Goal: Task Accomplishment & Management: Manage account settings

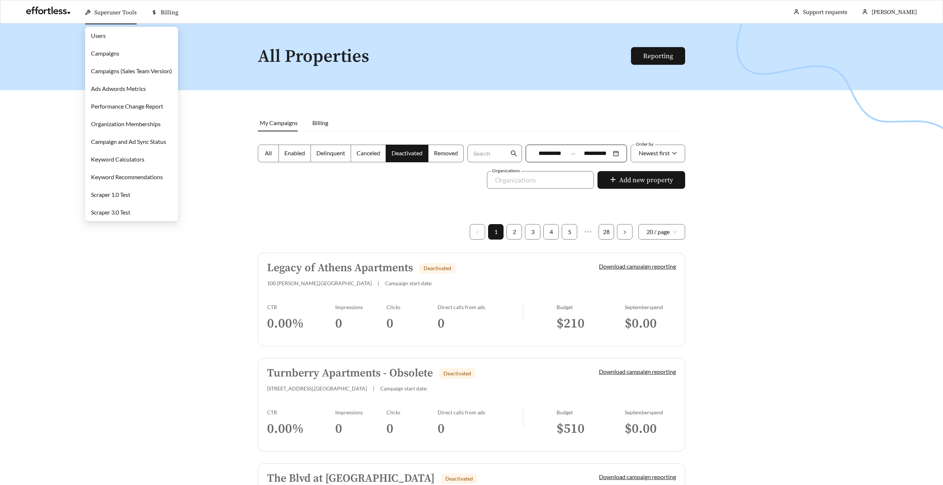
click at [111, 50] on link "Campaigns" at bounding box center [105, 53] width 28 height 7
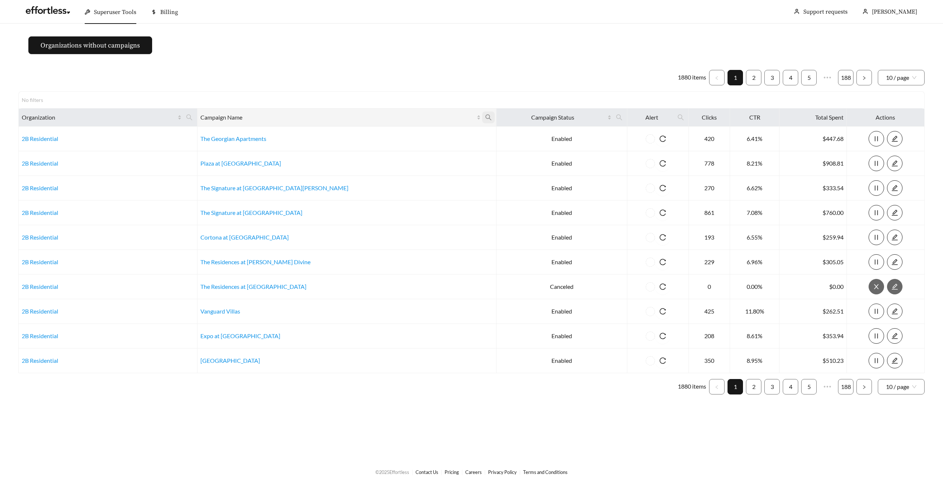
click at [485, 117] on icon "search" at bounding box center [488, 117] width 7 height 7
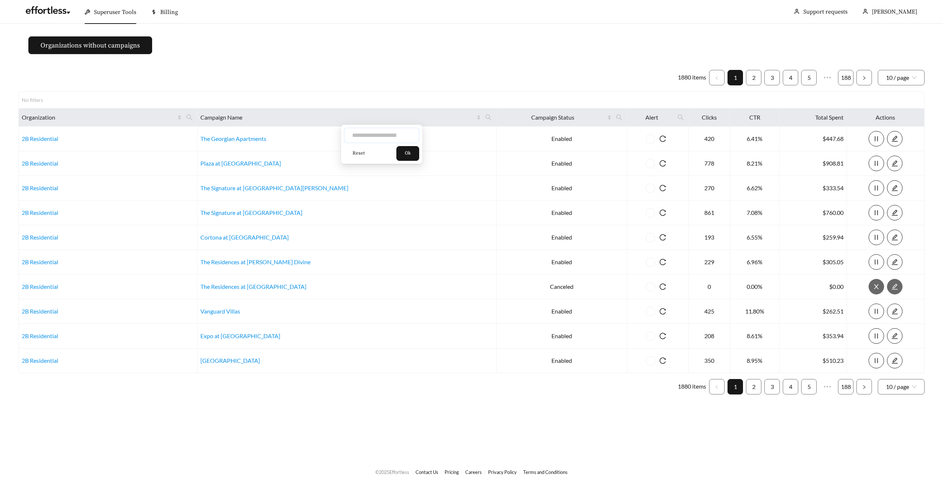
click at [349, 135] on input "text" at bounding box center [381, 135] width 75 height 15
type input "**********"
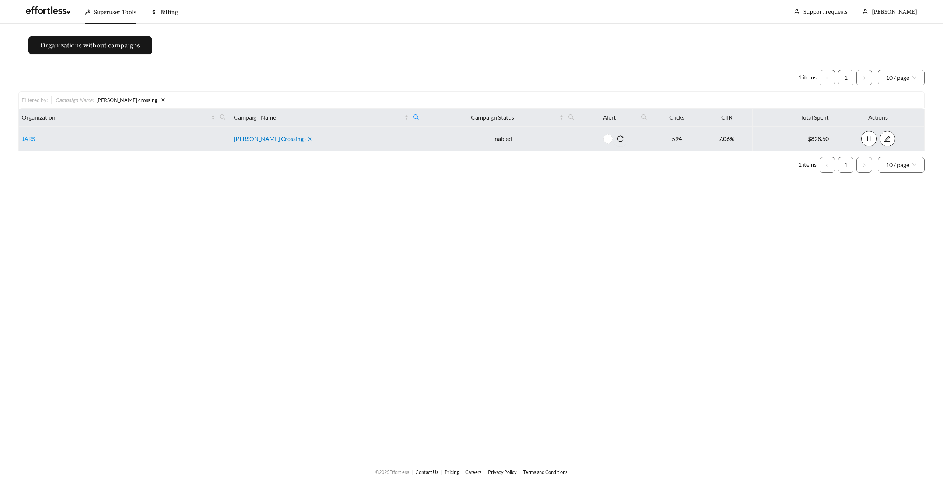
click at [256, 138] on link "[PERSON_NAME] Crossing - X" at bounding box center [273, 138] width 78 height 7
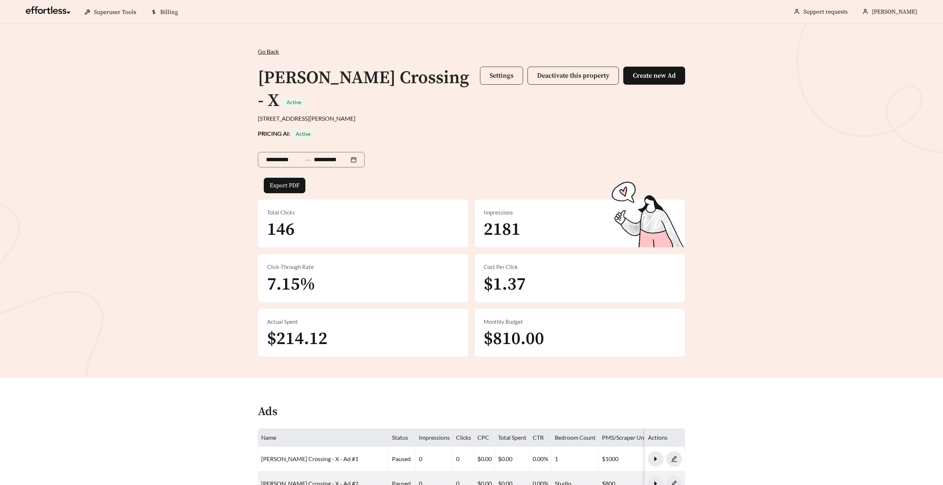
click at [500, 71] on button "Settings" at bounding box center [501, 76] width 43 height 18
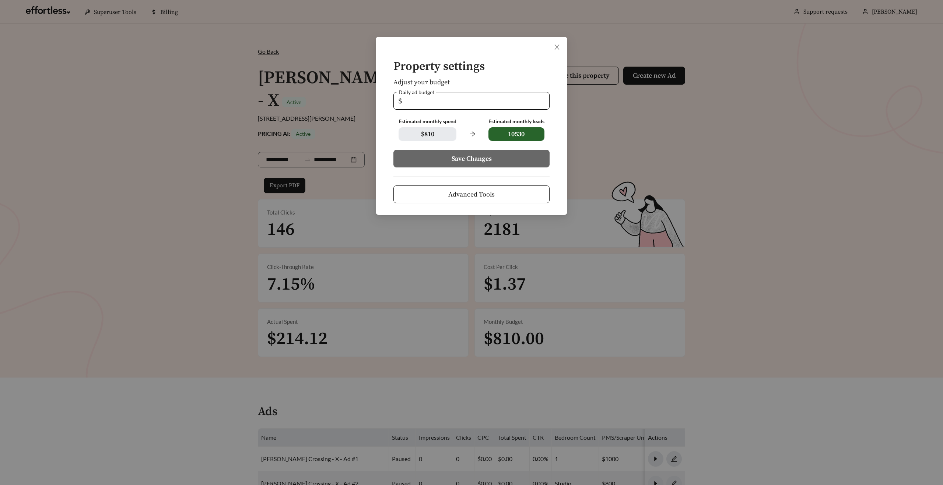
click at [432, 187] on button "Advanced Tools" at bounding box center [471, 195] width 156 height 18
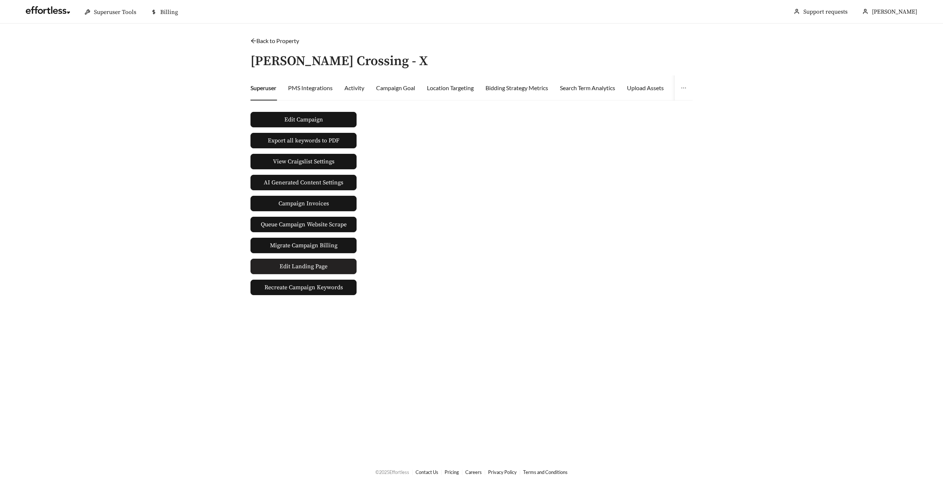
click at [284, 260] on span "Edit Landing Page" at bounding box center [304, 266] width 48 height 15
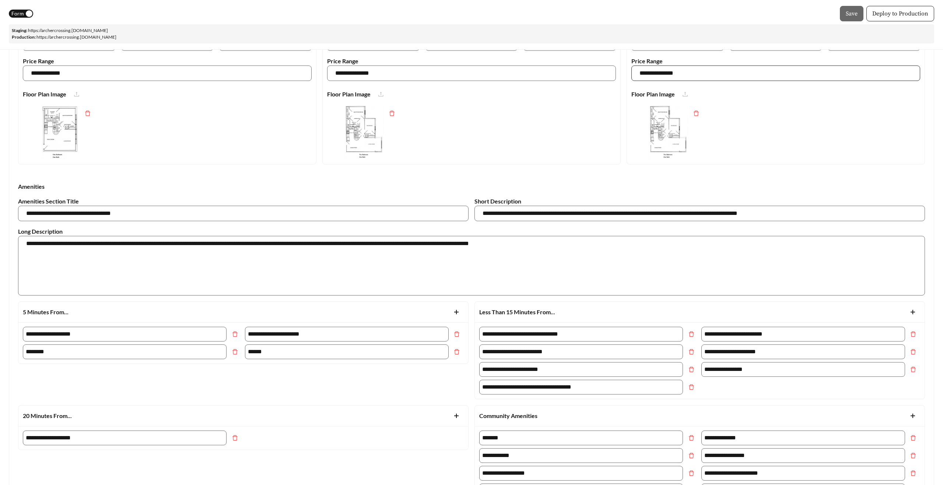
scroll to position [1030, 0]
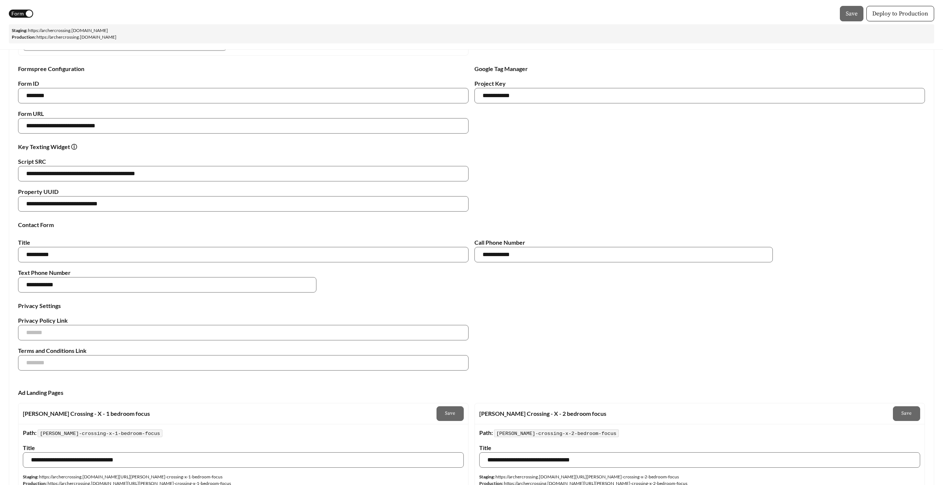
click at [641, 168] on div "**********" at bounding box center [471, 177] width 913 height 69
click at [26, 15] on div "button" at bounding box center [29, 13] width 7 height 7
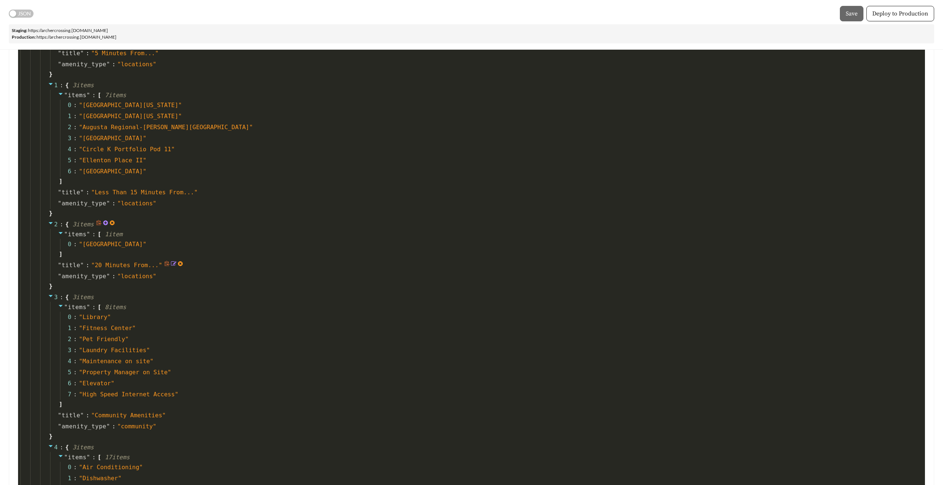
click at [198, 264] on div "" title " : " 20 Minutes From... "" at bounding box center [484, 265] width 869 height 11
